Goal: Transaction & Acquisition: Download file/media

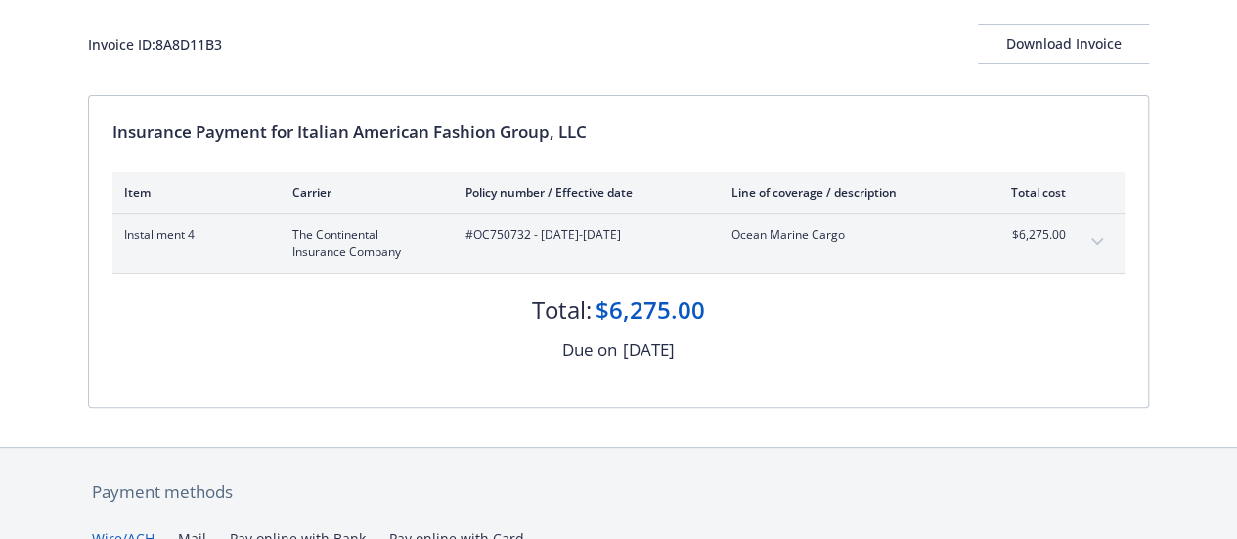
scroll to position [110, 0]
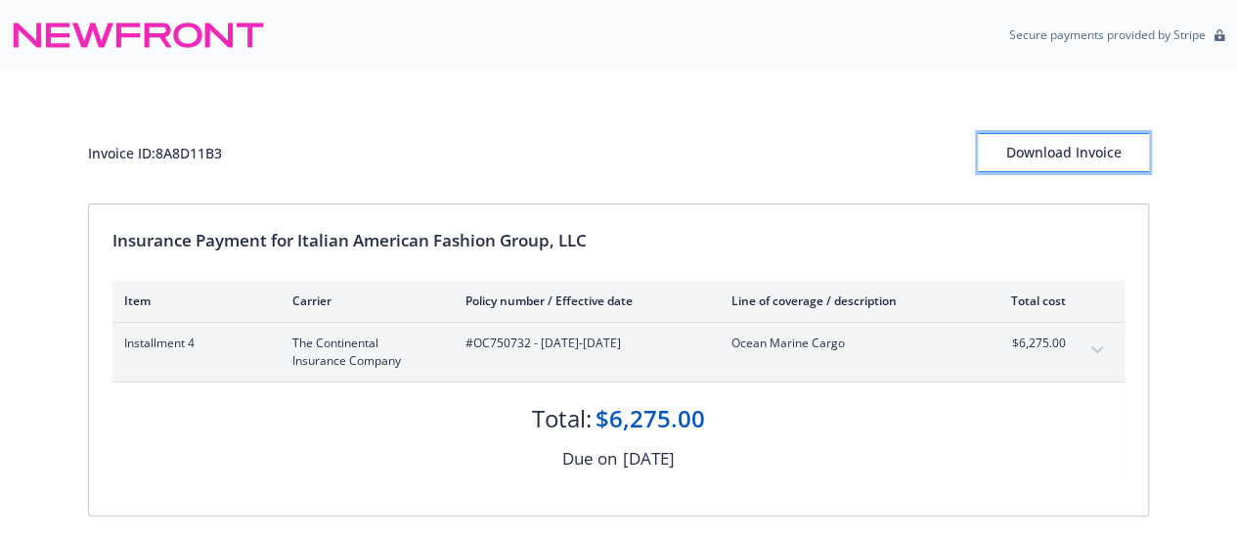
drag, startPoint x: 595, startPoint y: 362, endPoint x: 1079, endPoint y: 145, distance: 530.4
click at [1079, 145] on div "Download Invoice" at bounding box center [1063, 152] width 171 height 37
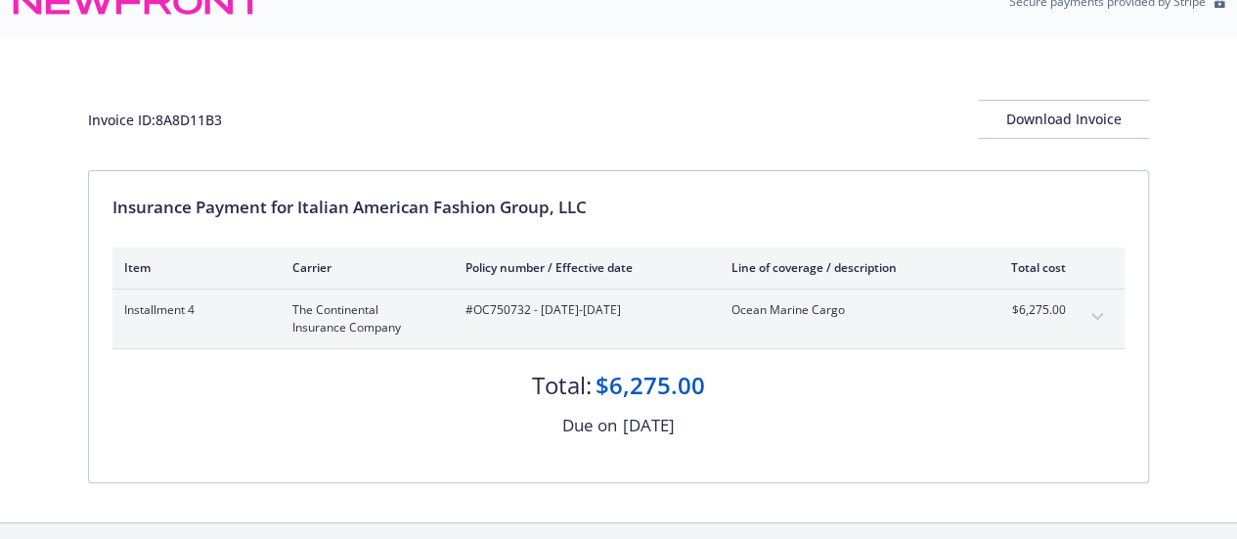
scroll to position [32, 0]
click at [1052, 118] on div "Download Invoice" at bounding box center [1063, 120] width 171 height 37
